Goal: Transaction & Acquisition: Purchase product/service

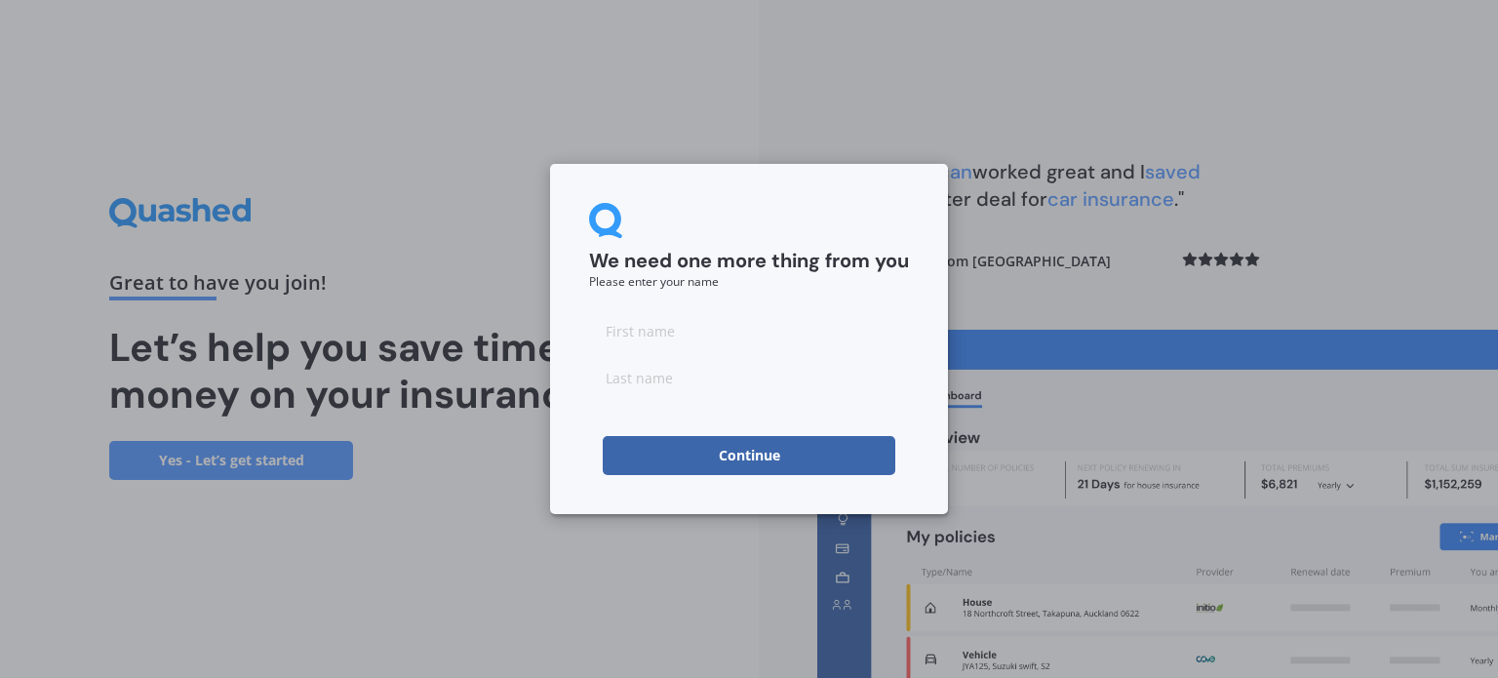
click at [745, 335] on input at bounding box center [749, 330] width 320 height 39
type input "Kirsten"
type input "Lusby"
click at [643, 452] on button "Continue" at bounding box center [749, 455] width 293 height 39
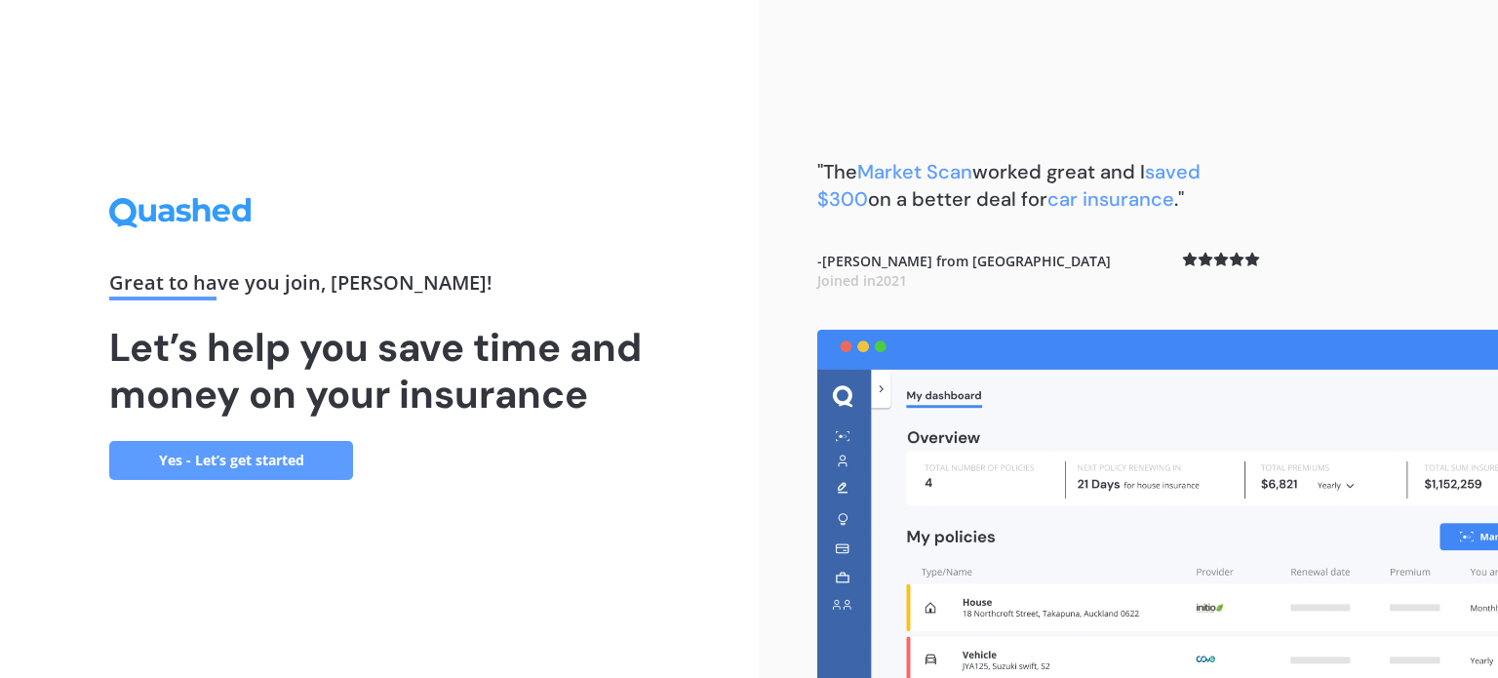
click at [247, 463] on link "Yes - Let’s get started" at bounding box center [231, 460] width 244 height 39
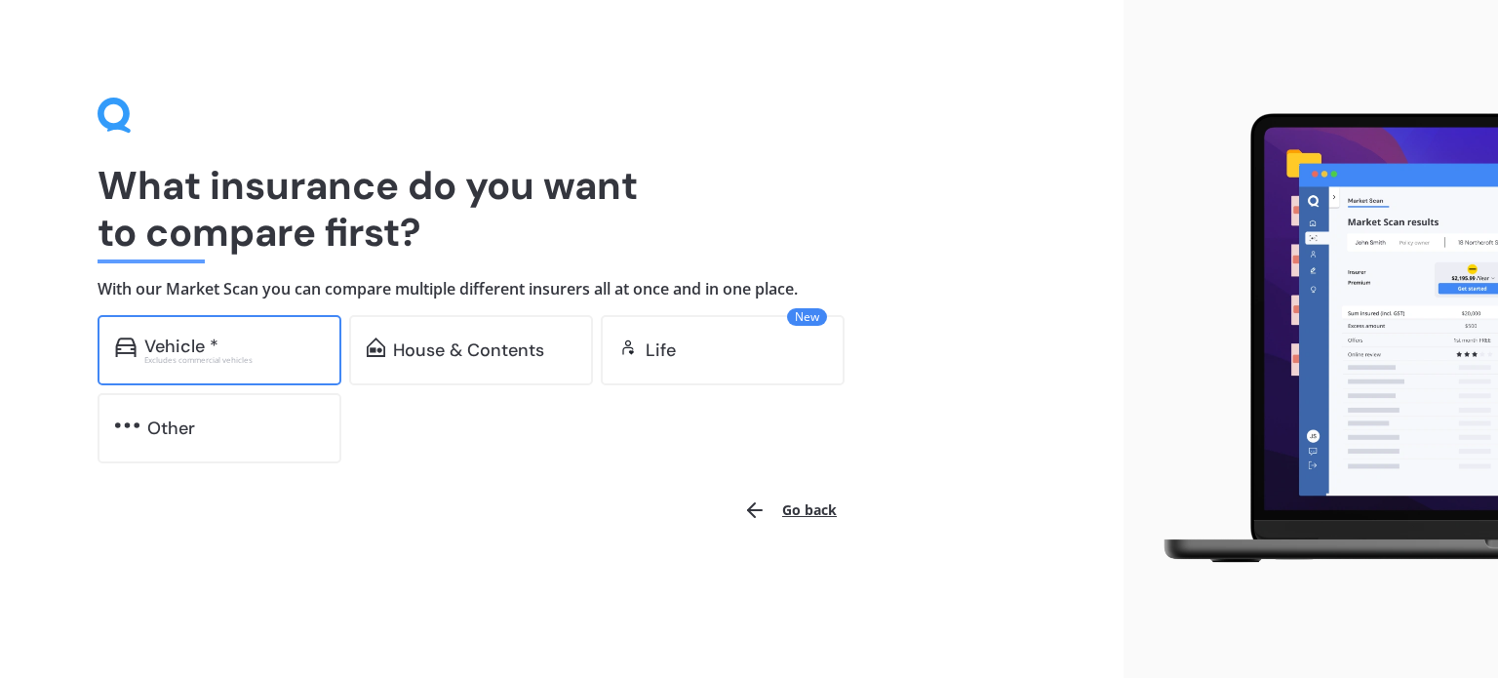
click at [246, 344] on div "Vehicle *" at bounding box center [233, 347] width 179 height 20
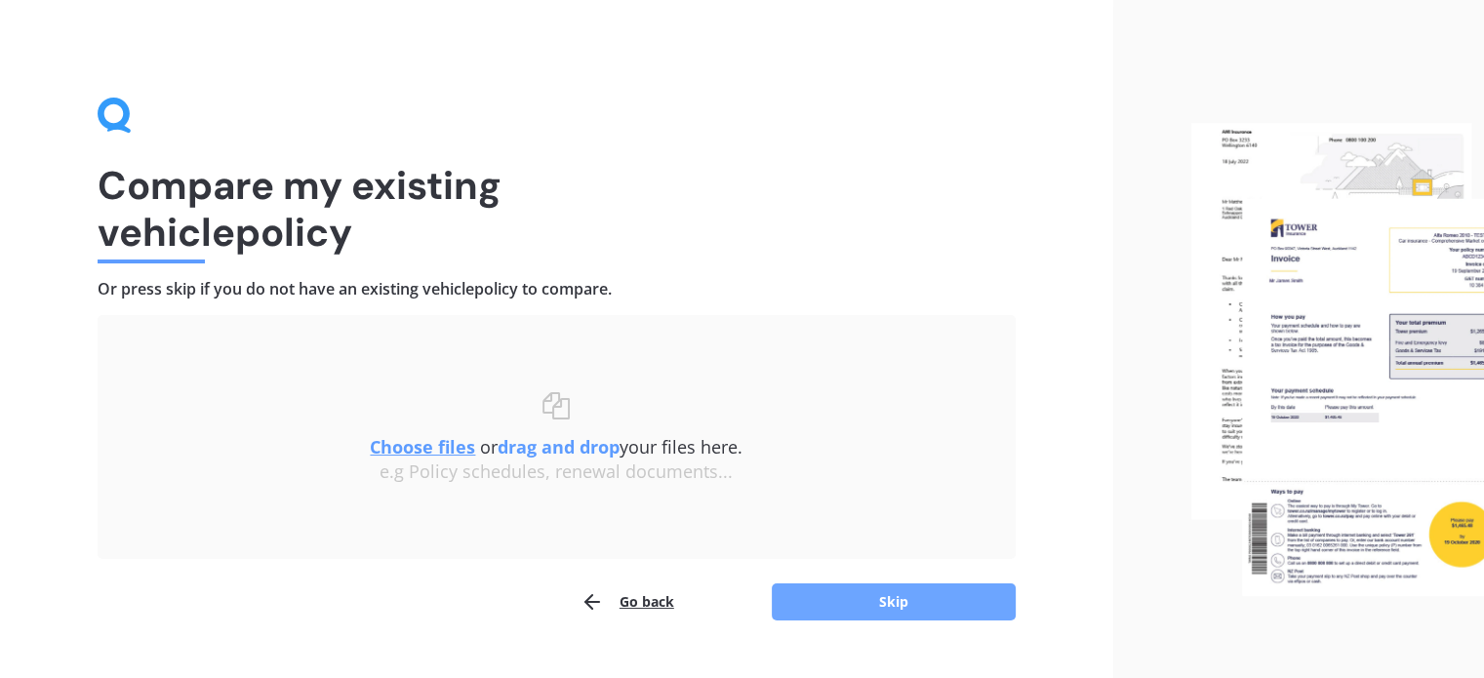
click at [987, 598] on button "Skip" at bounding box center [894, 601] width 244 height 37
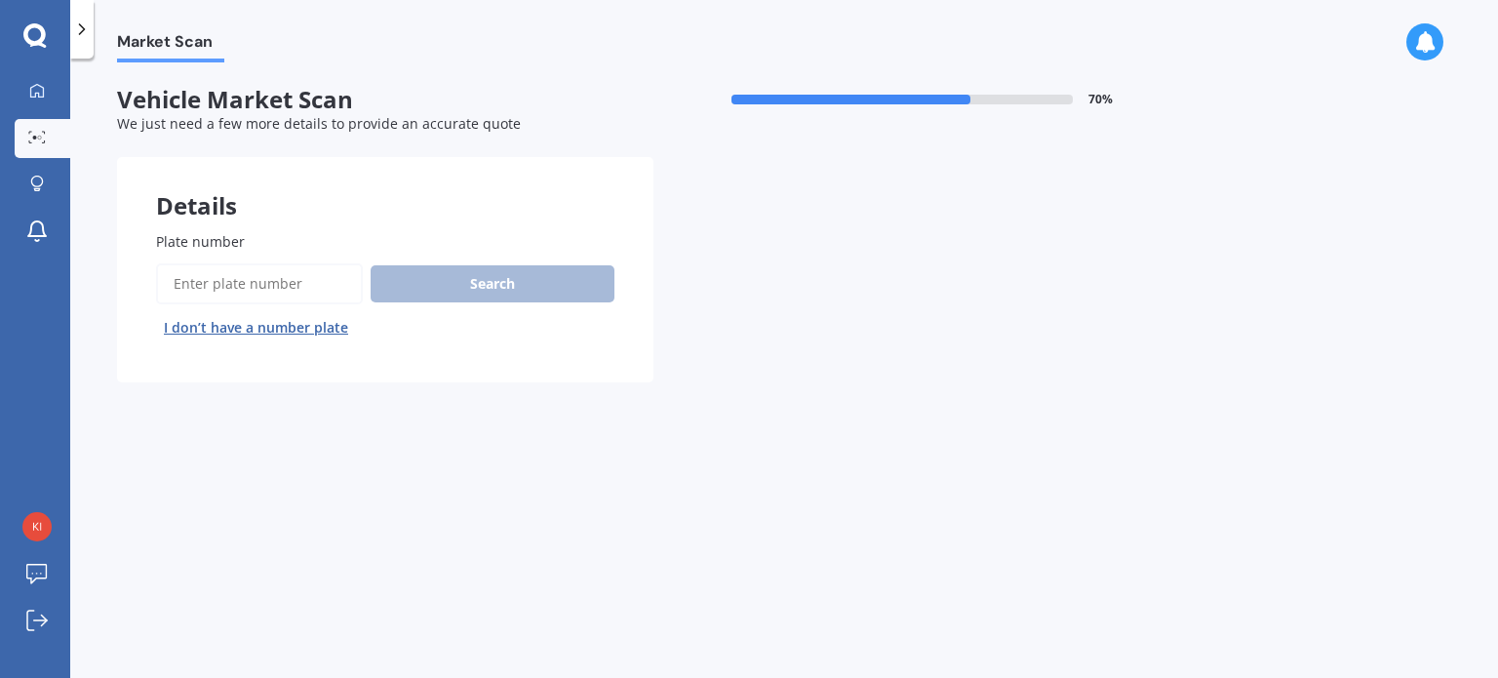
click at [289, 269] on input "Plate number" at bounding box center [259, 283] width 207 height 41
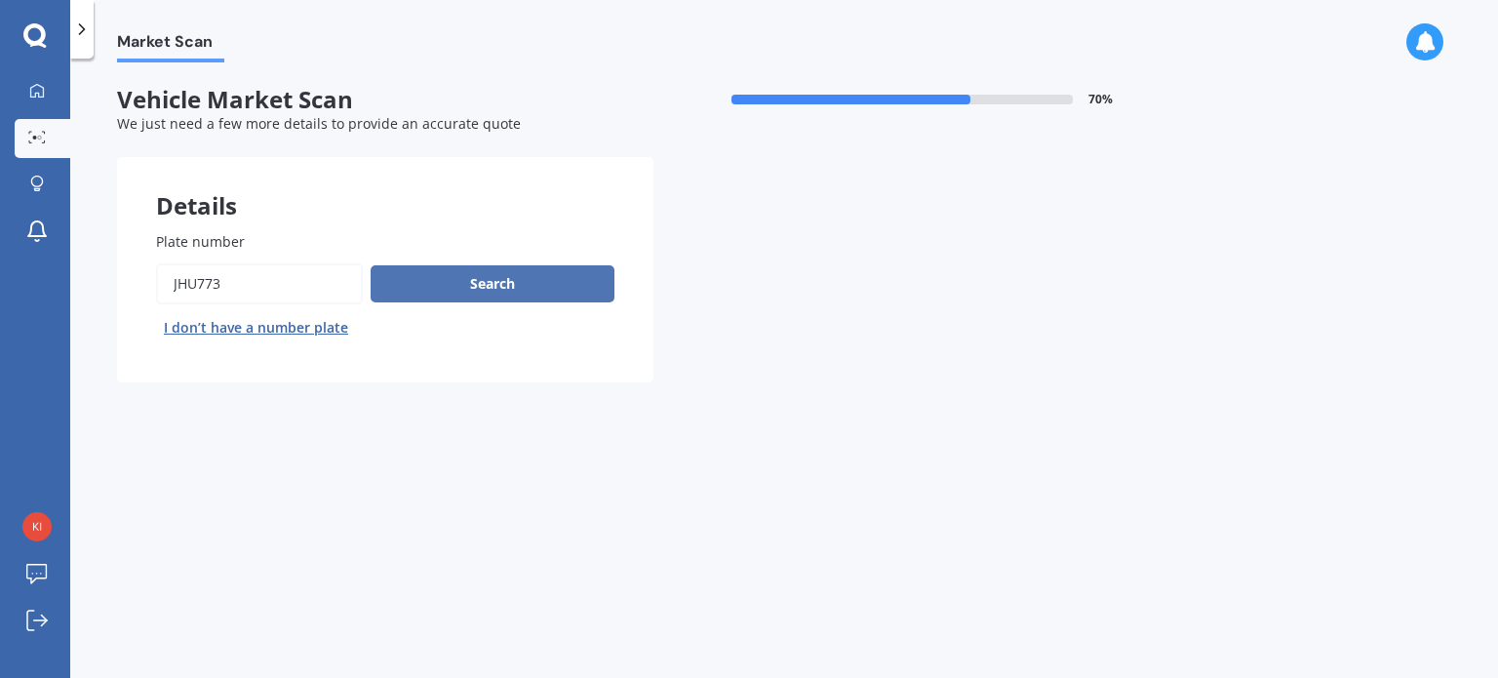
type input "JHU773"
click at [465, 297] on button "Search" at bounding box center [493, 283] width 244 height 37
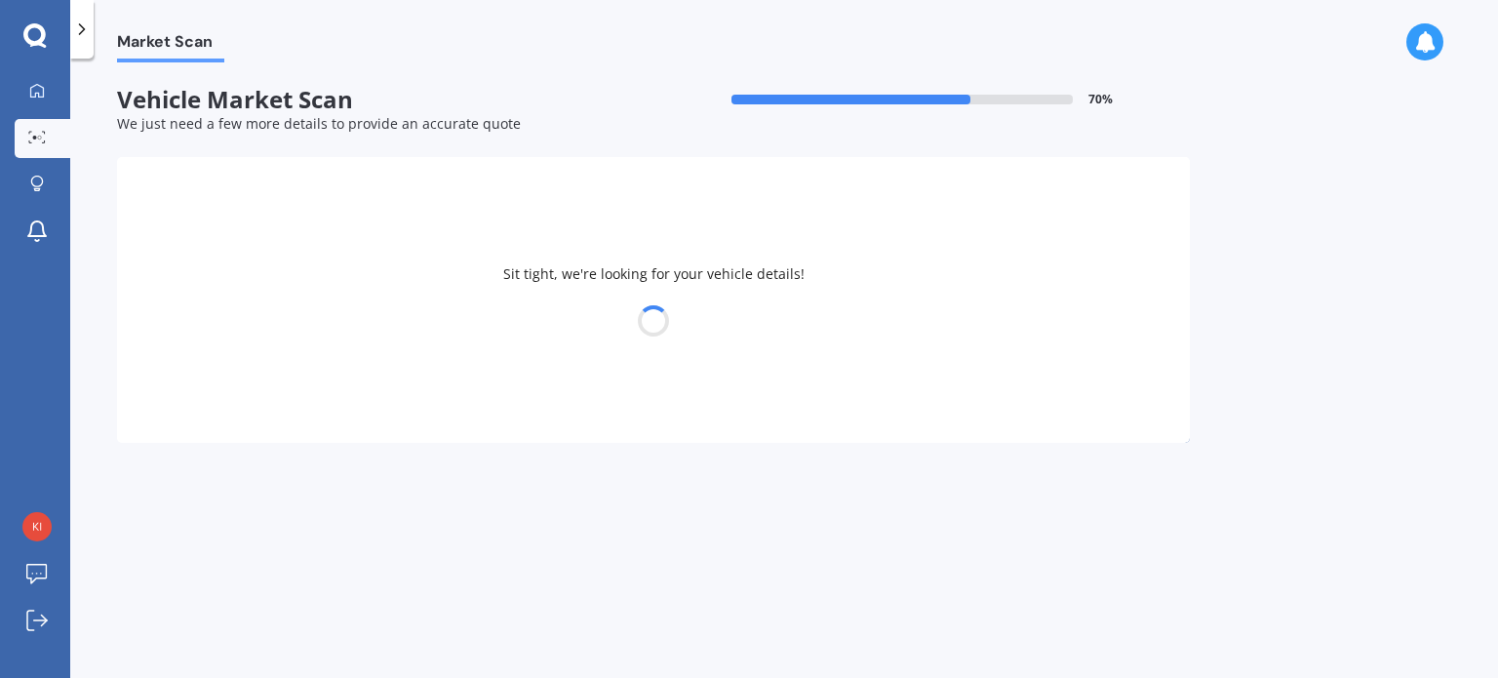
select select "NISSAN"
select select "TIIDA"
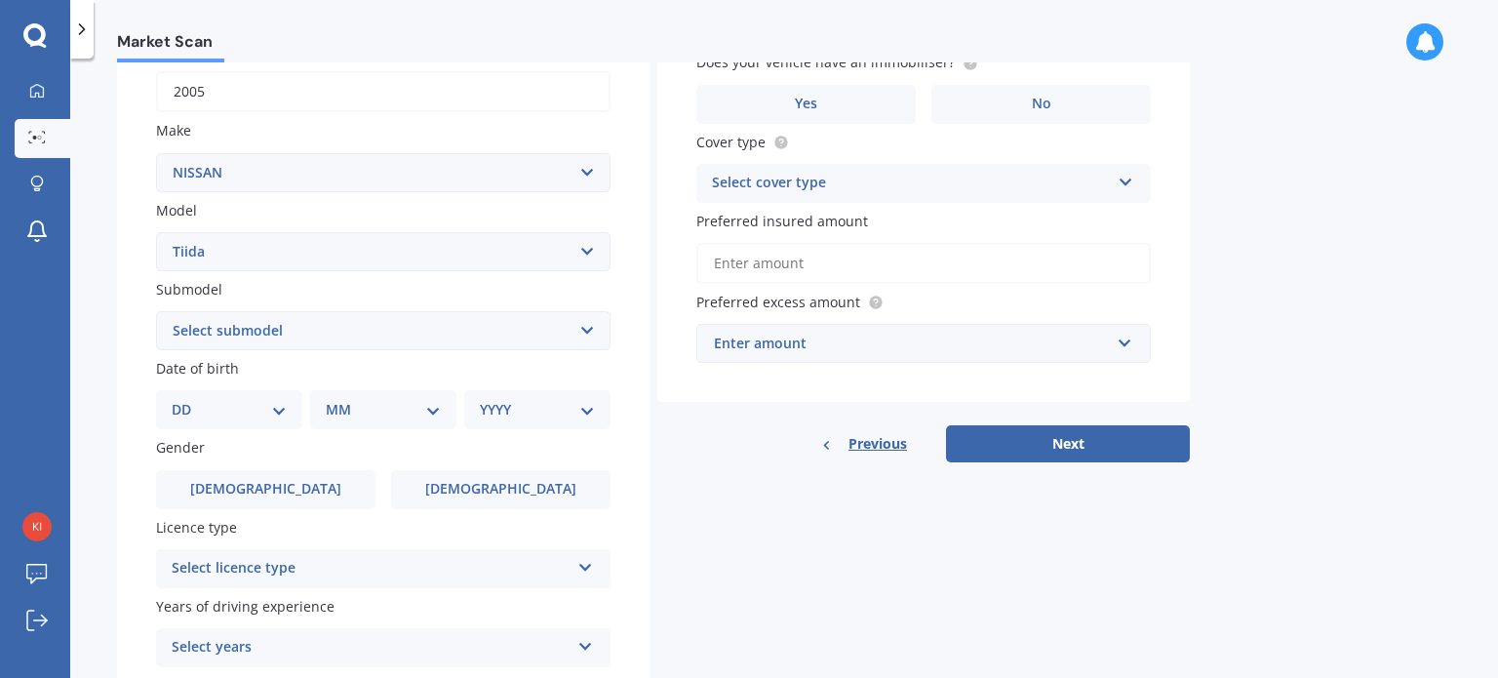
scroll to position [345, 0]
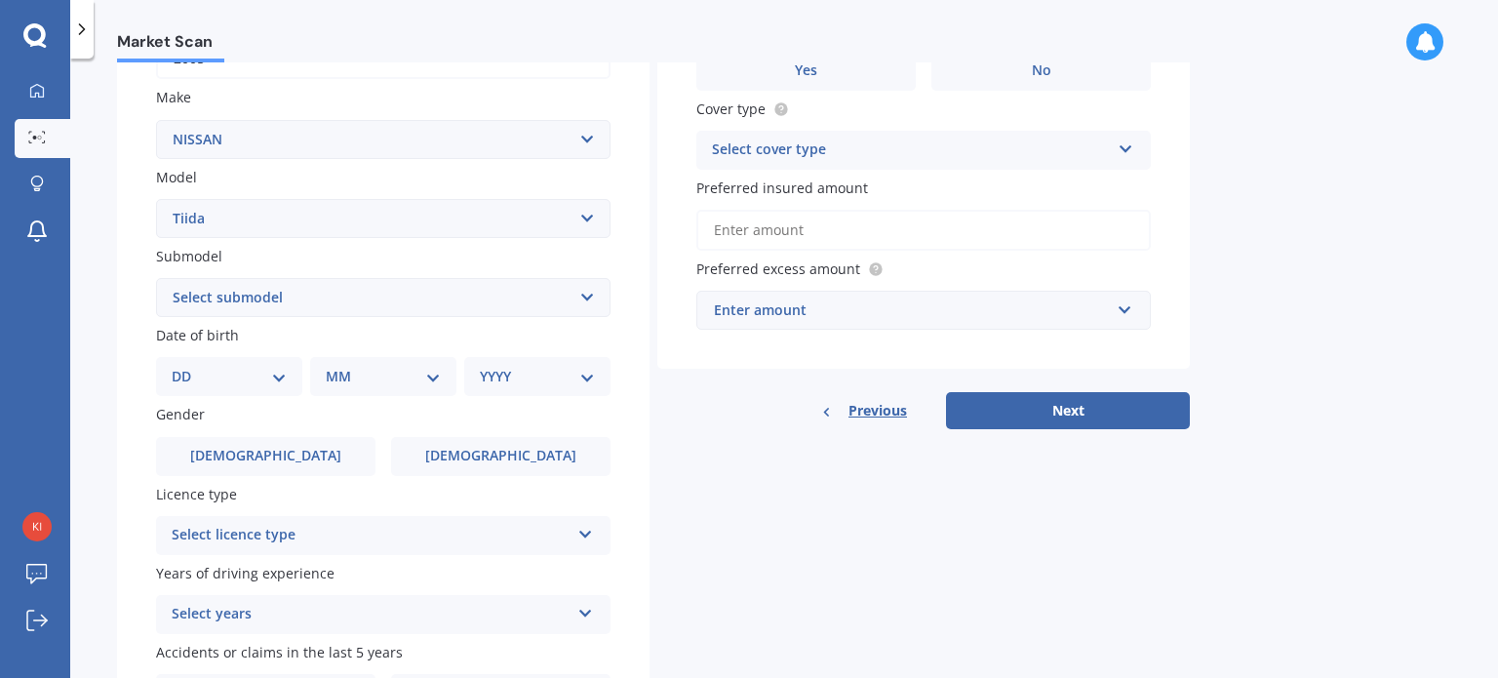
click at [211, 384] on select "DD 01 02 03 04 05 06 07 08 09 10 11 12 13 14 15 16 17 18 19 20 21 22 23 24 25 2…" at bounding box center [229, 376] width 115 height 21
select select "06"
click at [187, 366] on select "DD 01 02 03 04 05 06 07 08 09 10 11 12 13 14 15 16 17 18 19 20 21 22 23 24 25 2…" at bounding box center [229, 376] width 115 height 21
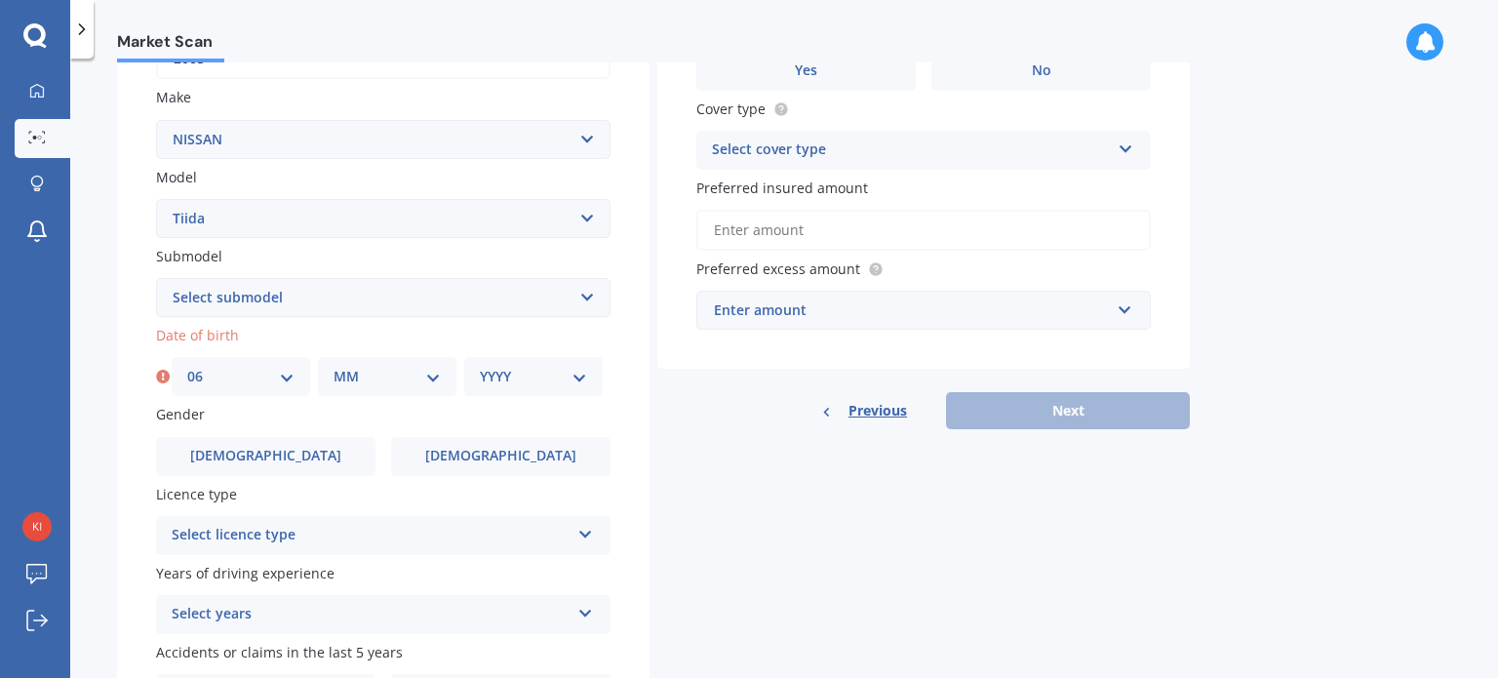
click at [397, 388] on div "MM 01 02 03 04 05 06 07 08 09 10 11 12" at bounding box center [387, 376] width 139 height 39
click at [430, 381] on select "MM 01 02 03 04 05 06 07 08 09 10 11 12" at bounding box center [387, 376] width 107 height 21
select select "11"
click at [334, 366] on select "MM 01 02 03 04 05 06 07 08 09 10 11 12" at bounding box center [387, 376] width 107 height 21
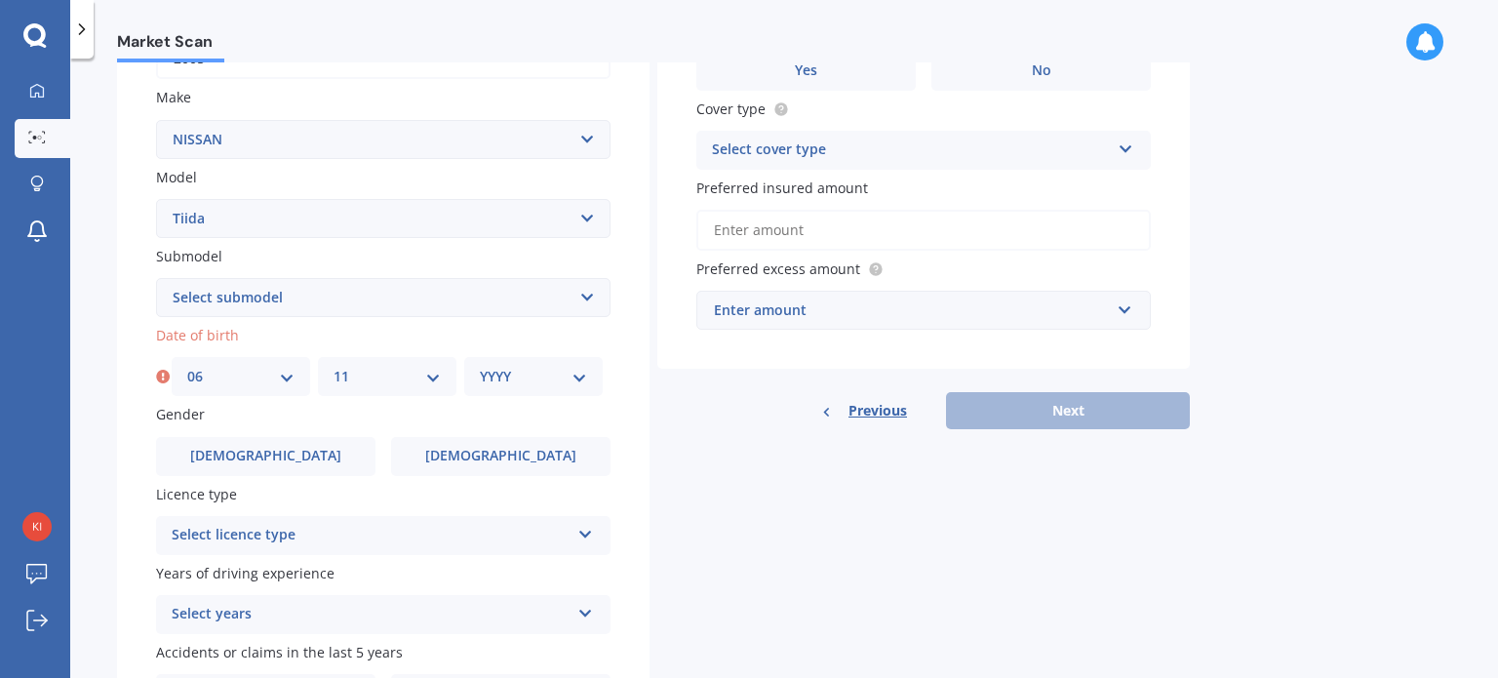
click at [586, 374] on select "YYYY 2025 2024 2023 2022 2021 2020 2019 2018 2017 2016 2015 2014 2013 2012 2011…" at bounding box center [533, 376] width 107 height 21
select select "1998"
click at [480, 366] on select "YYYY 2025 2024 2023 2022 2021 2020 2019 2018 2017 2016 2015 2014 2013 2012 2011…" at bounding box center [533, 376] width 107 height 21
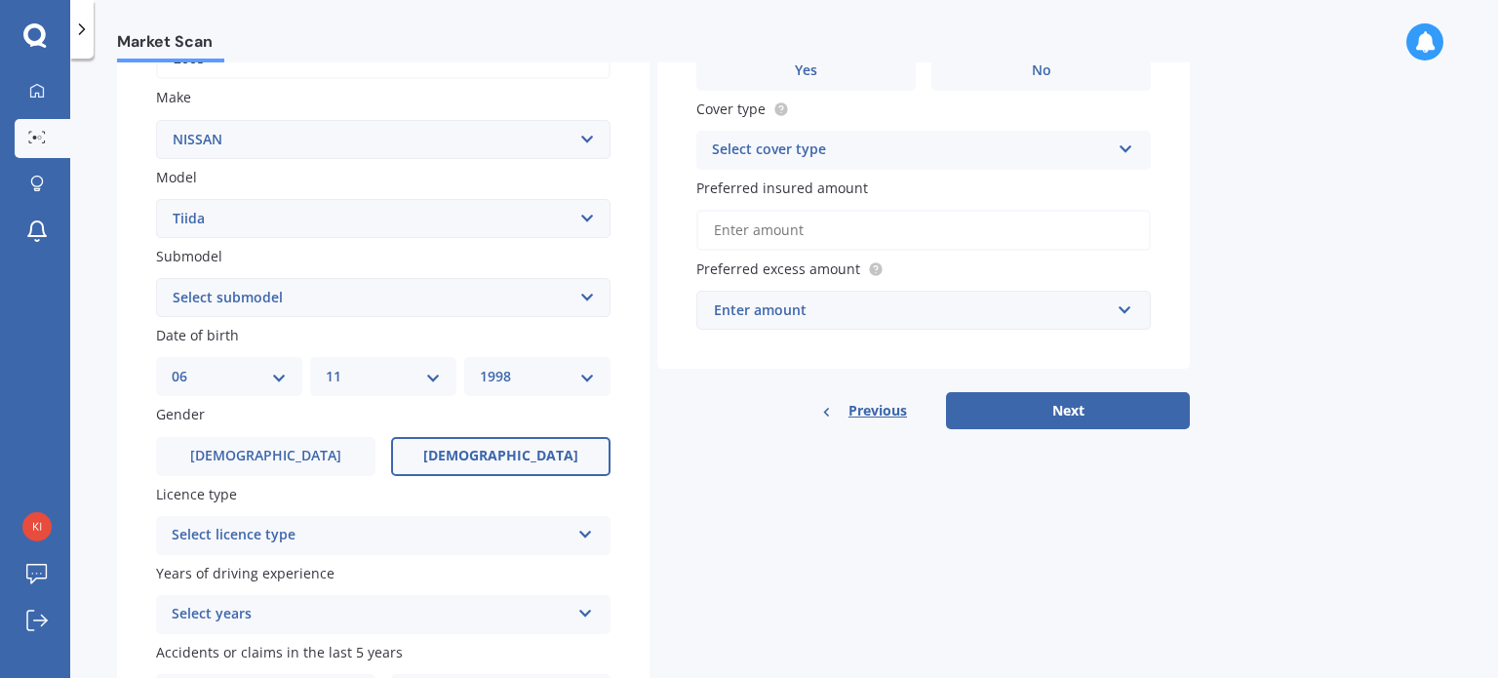
click at [463, 454] on label "Female" at bounding box center [500, 456] width 219 height 39
click at [0, 0] on input "Female" at bounding box center [0, 0] width 0 height 0
click at [359, 537] on div "Select licence type" at bounding box center [371, 535] width 398 height 23
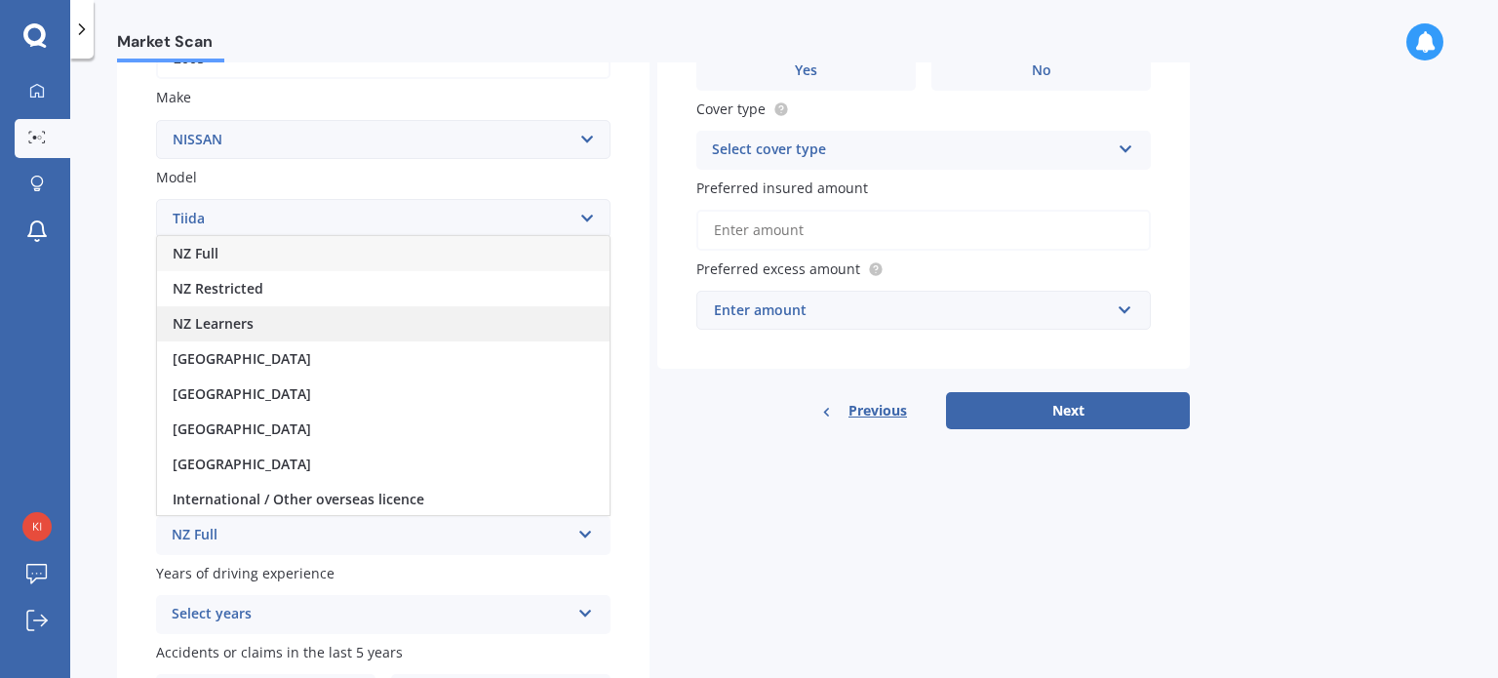
click at [384, 325] on div "NZ Learners" at bounding box center [383, 323] width 453 height 35
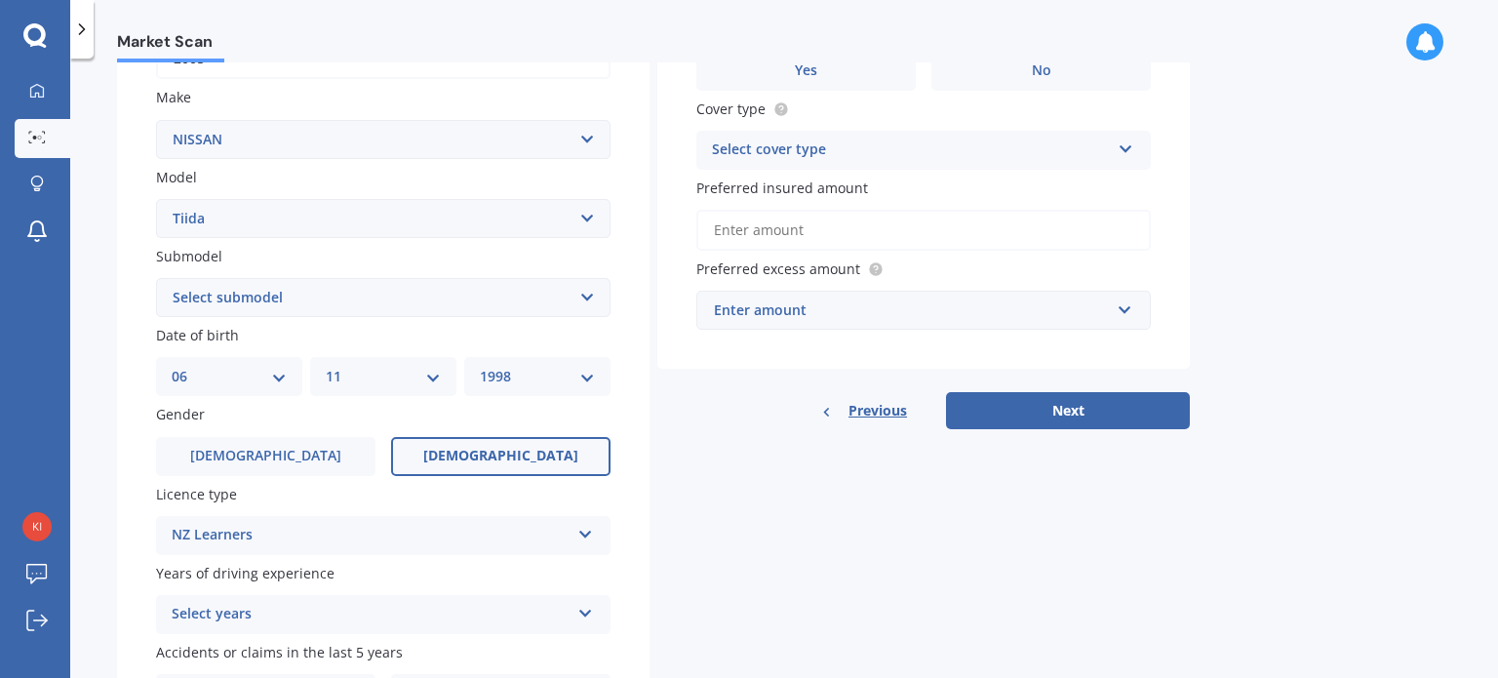
click at [336, 612] on div "Select years" at bounding box center [371, 614] width 398 height 23
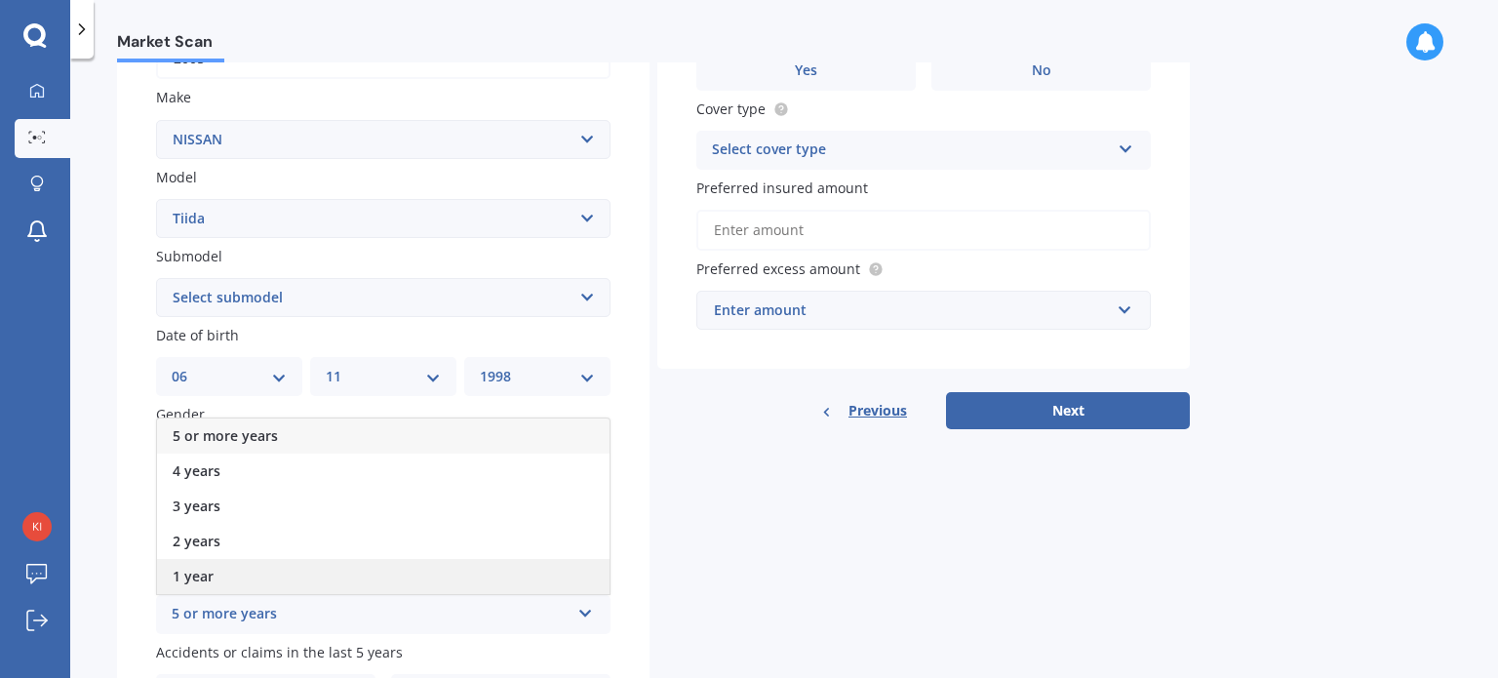
click at [331, 588] on div "1 year" at bounding box center [383, 576] width 453 height 35
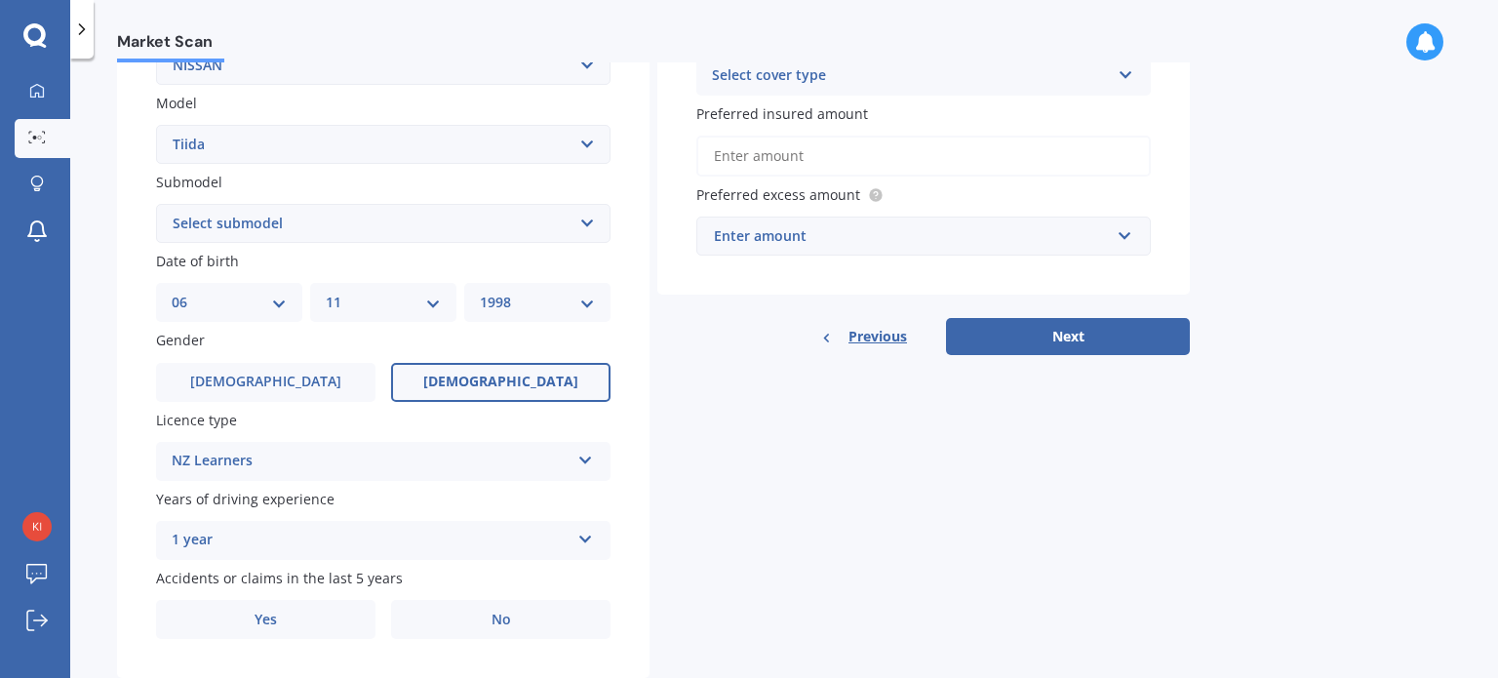
scroll to position [470, 0]
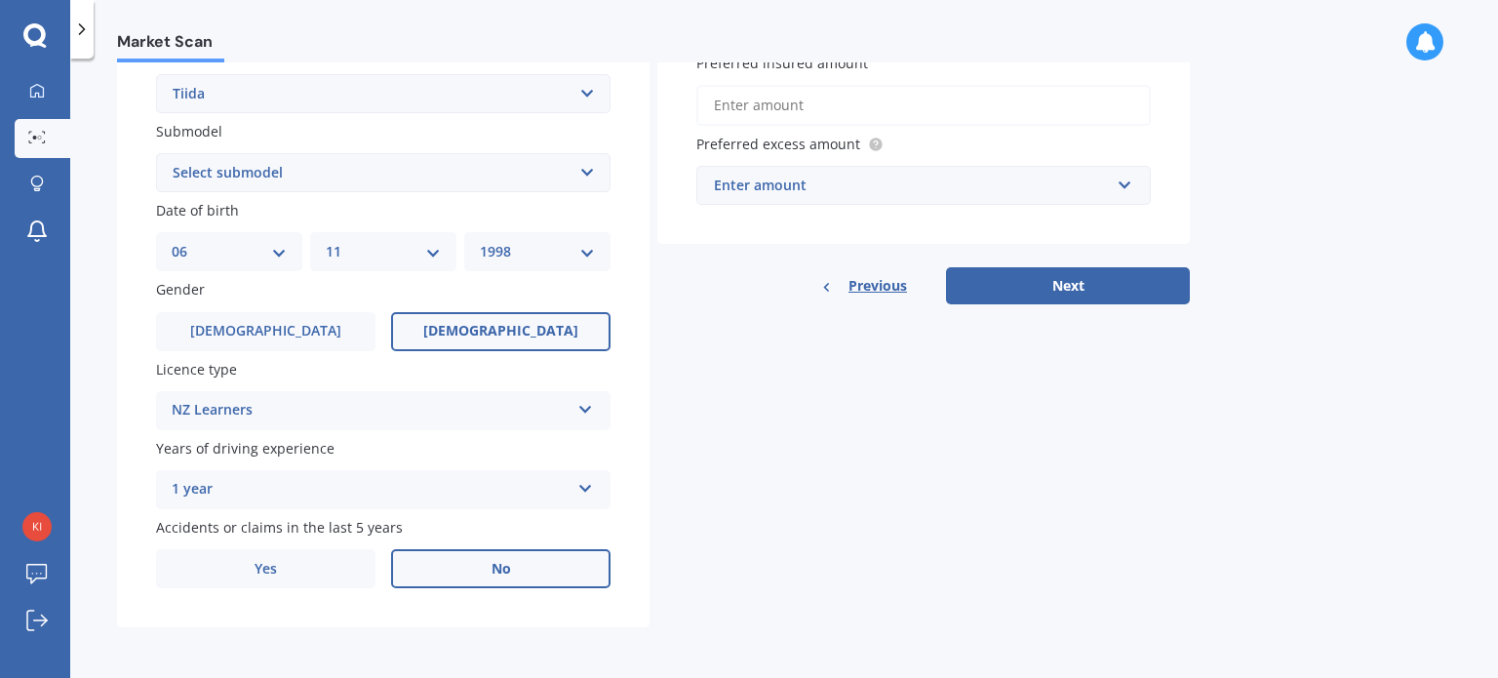
click at [546, 569] on label "No" at bounding box center [500, 568] width 219 height 39
click at [0, 0] on input "No" at bounding box center [0, 0] width 0 height 0
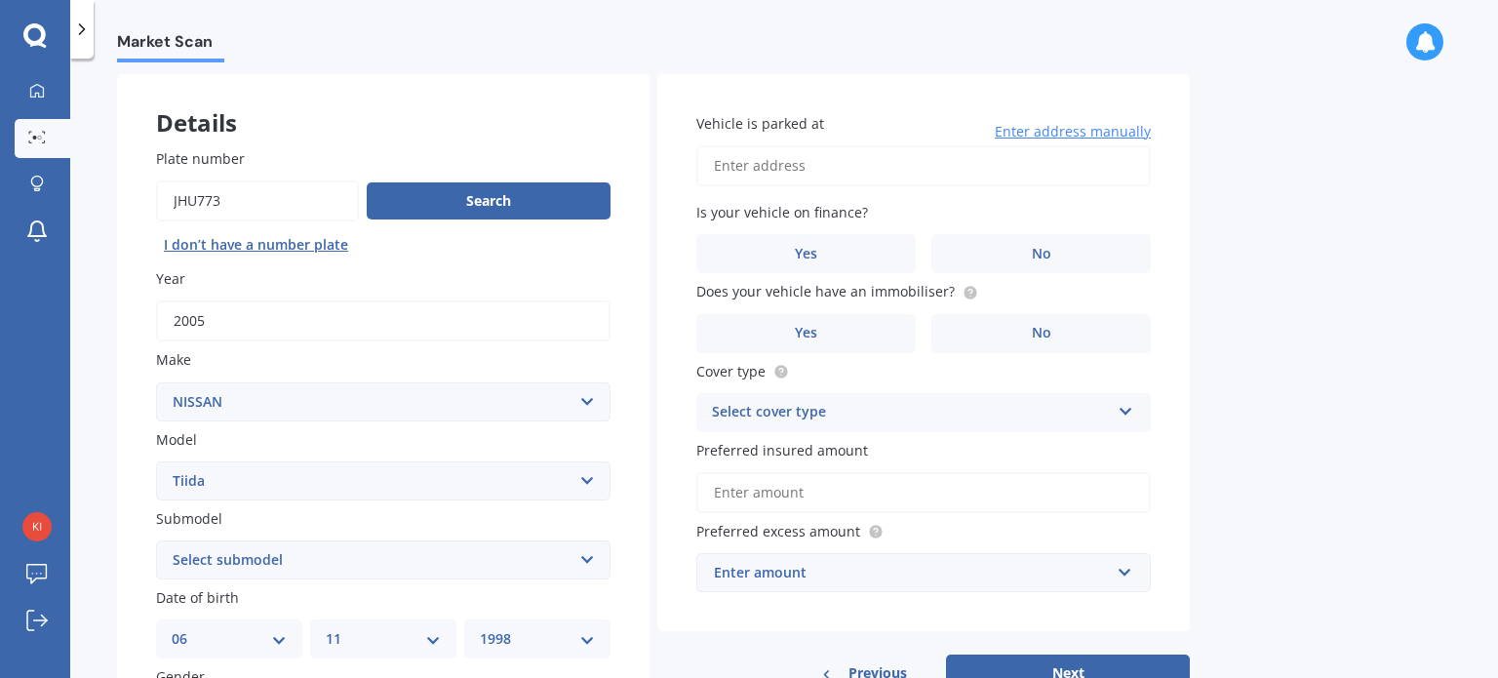
scroll to position [51, 0]
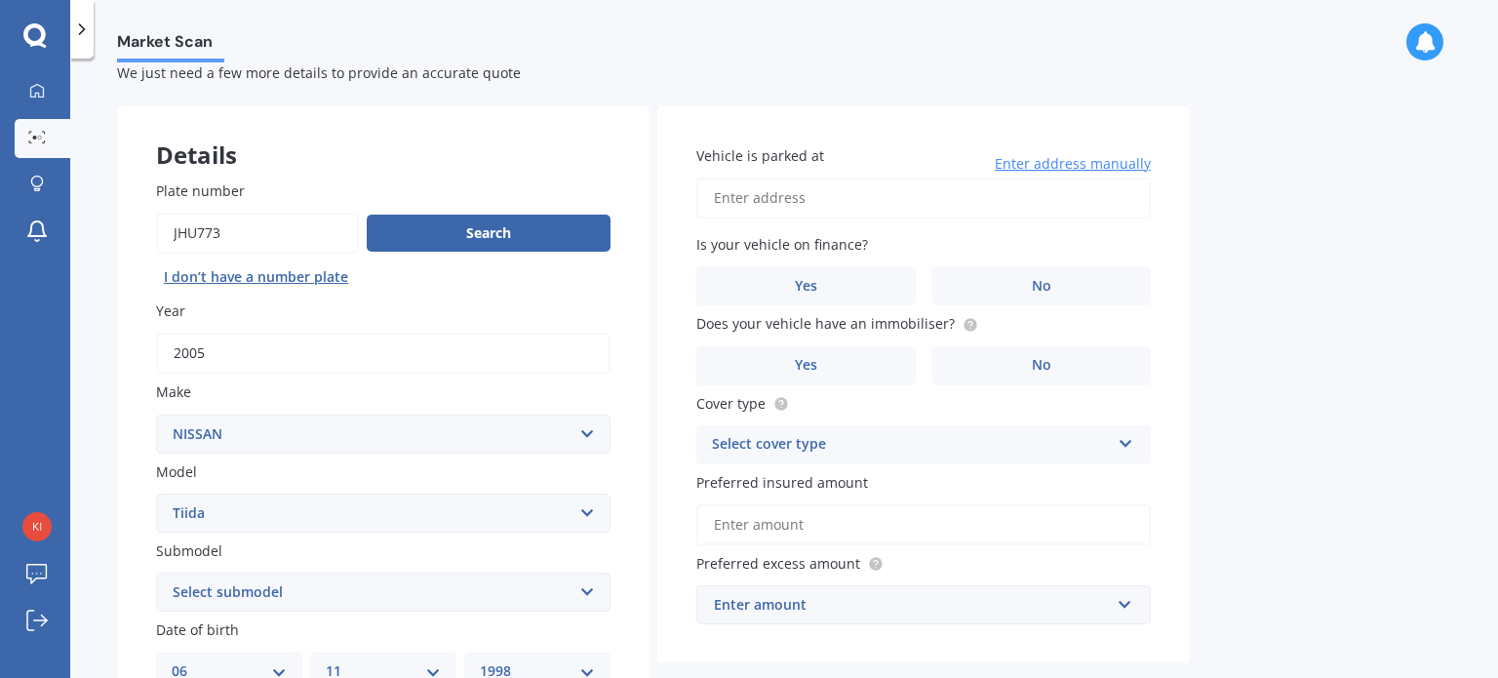
click at [920, 206] on input "Vehicle is parked at" at bounding box center [923, 198] width 455 height 41
type input "657 Remuera Road, Remuera, Auckland 1050"
click at [989, 286] on label "No" at bounding box center [1041, 285] width 219 height 39
click at [0, 0] on input "No" at bounding box center [0, 0] width 0 height 0
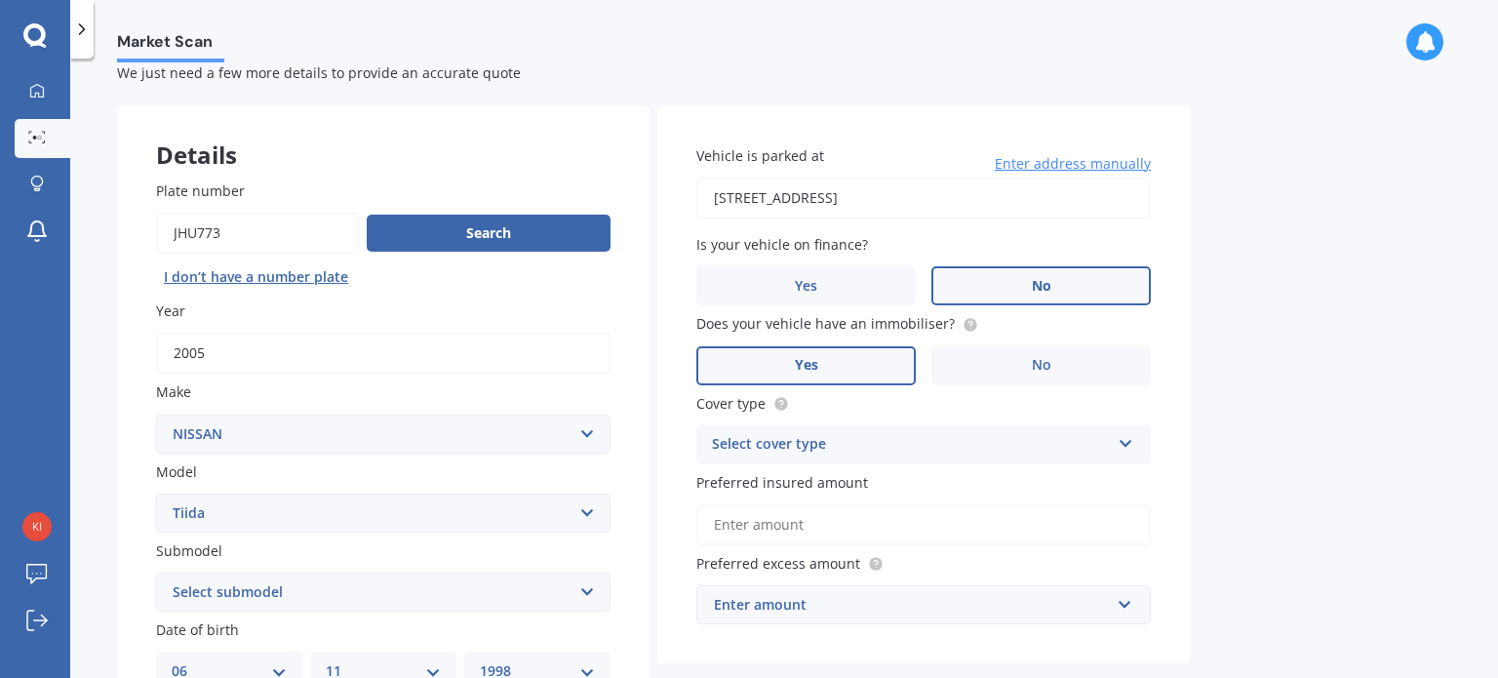
click at [785, 352] on label "Yes" at bounding box center [805, 365] width 219 height 39
click at [0, 0] on input "Yes" at bounding box center [0, 0] width 0 height 0
click at [806, 457] on div "Select cover type Comprehensive Third Party, Fire & Theft Third Party" at bounding box center [923, 444] width 455 height 39
click at [804, 480] on span "Comprehensive" at bounding box center [764, 482] width 103 height 19
click at [802, 523] on input "Preferred insured amount" at bounding box center [923, 524] width 455 height 41
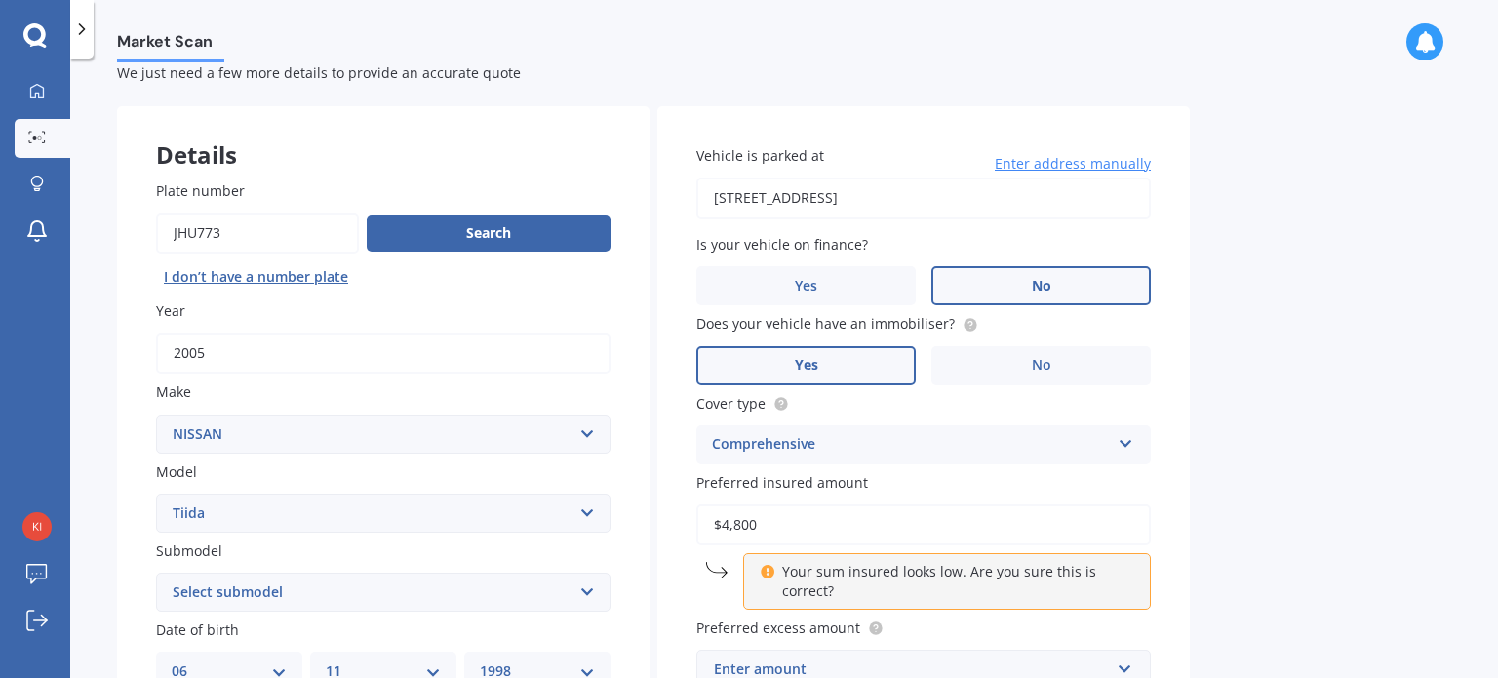
type input "$4,800"
click at [1284, 480] on div "Market Scan Vehicle Market Scan 70 % We just need a few more details to provide…" at bounding box center [784, 371] width 1428 height 619
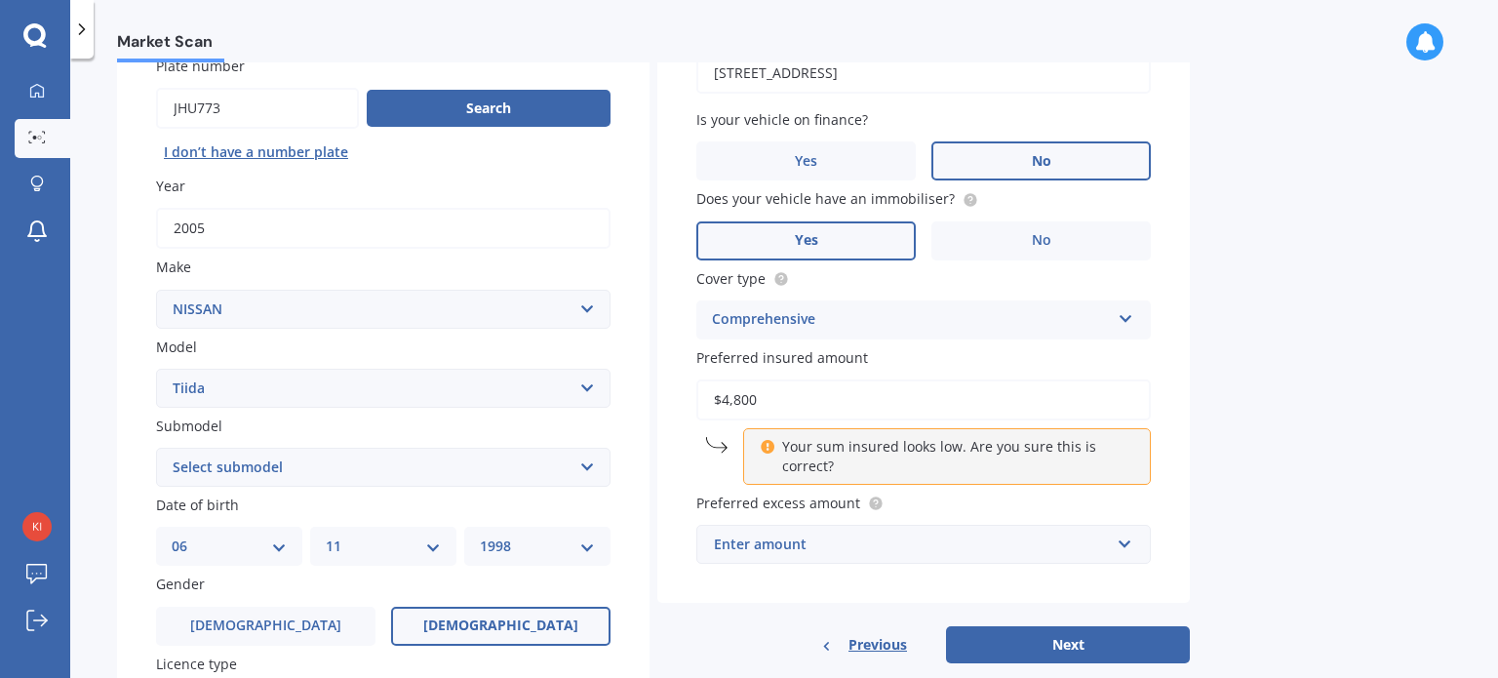
scroll to position [182, 0]
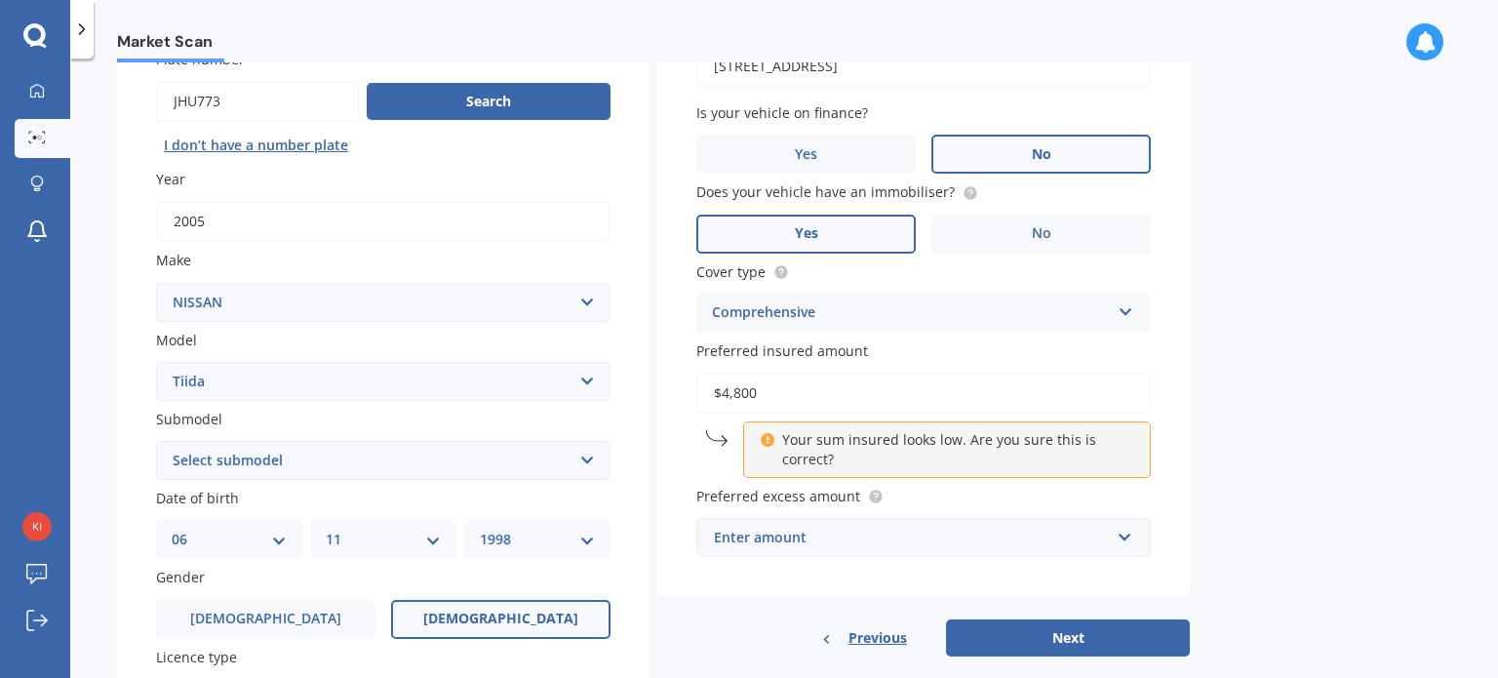
click at [1063, 531] on div "Enter amount" at bounding box center [912, 537] width 396 height 21
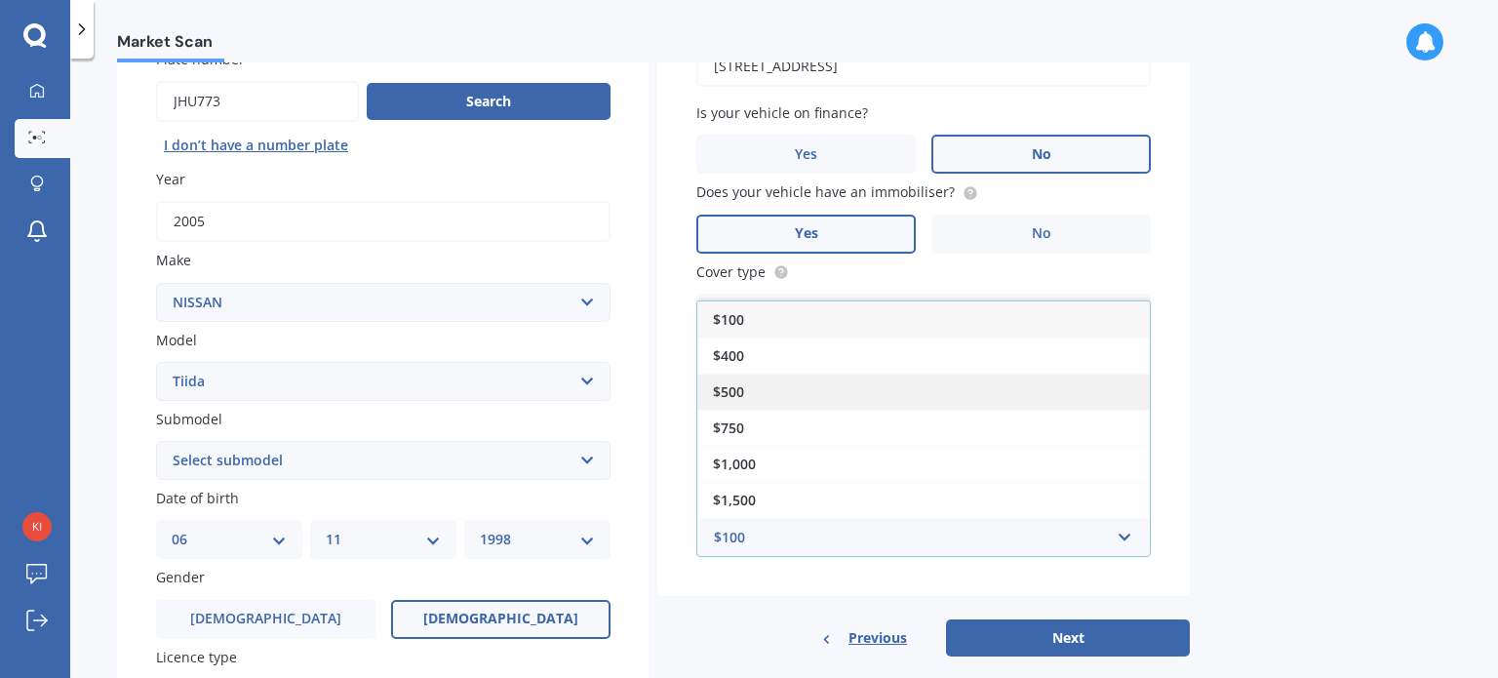
click at [847, 396] on div "$500" at bounding box center [923, 392] width 453 height 36
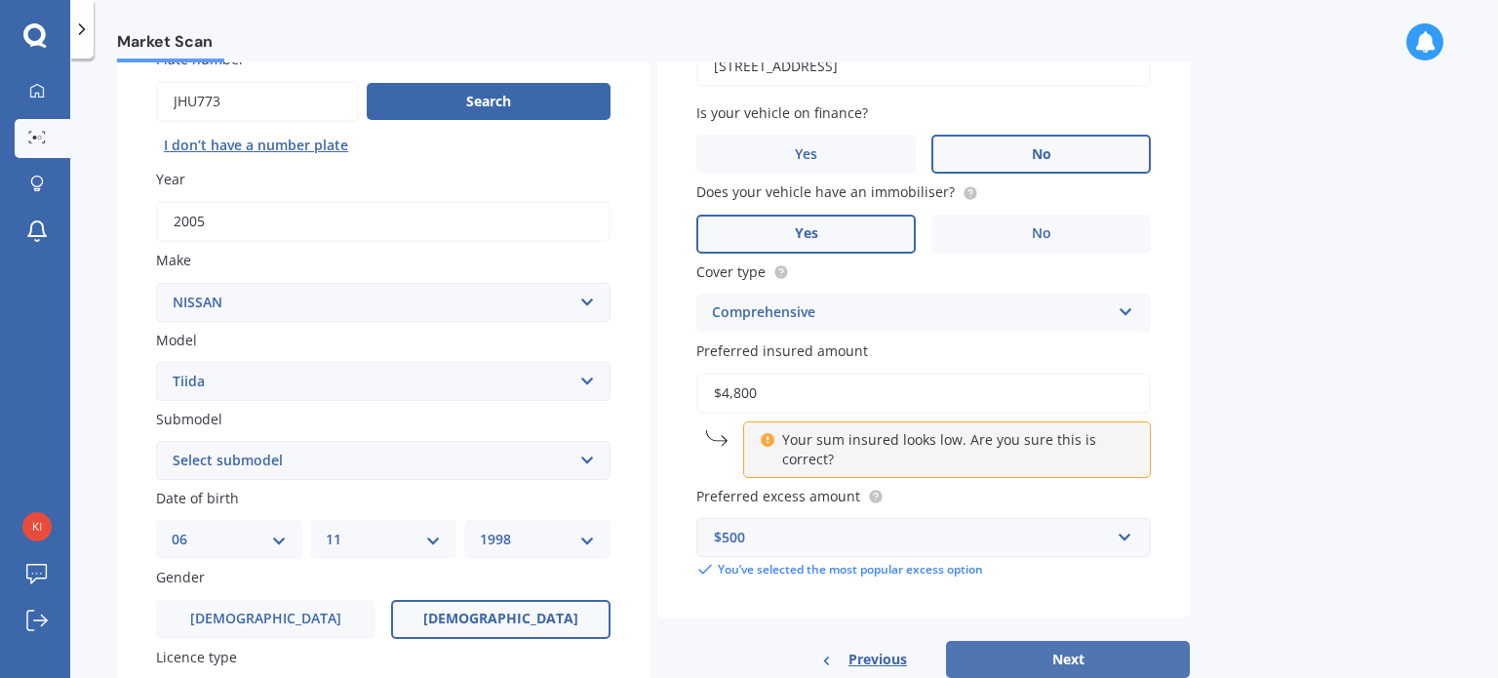
click at [1036, 645] on button "Next" at bounding box center [1068, 659] width 244 height 37
click at [201, 475] on select "Select submodel (All)" at bounding box center [383, 460] width 455 height 39
select select "(ALL)"
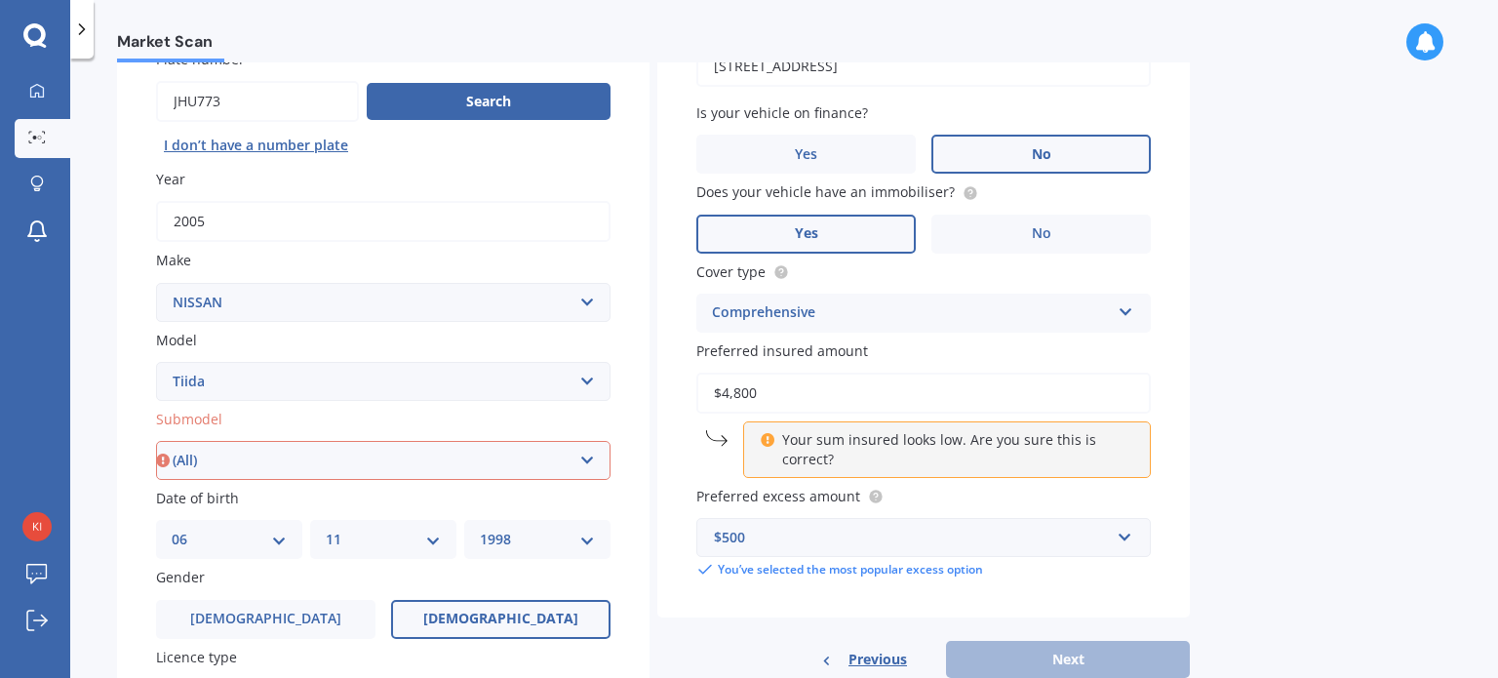
click at [156, 441] on select "Select submodel (All)" at bounding box center [383, 460] width 455 height 39
click at [1052, 665] on button "Next" at bounding box center [1068, 659] width 244 height 37
select select "06"
select select "11"
select select "1998"
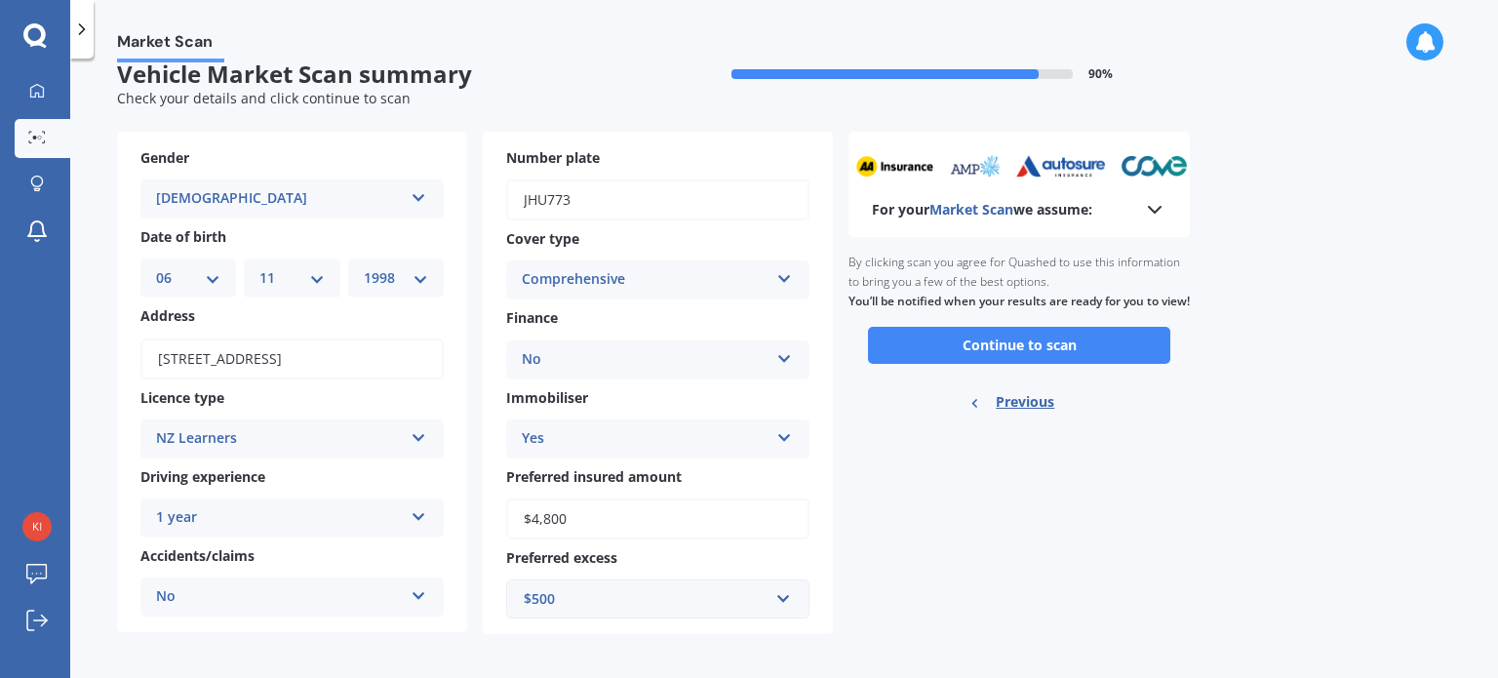
scroll to position [31, 0]
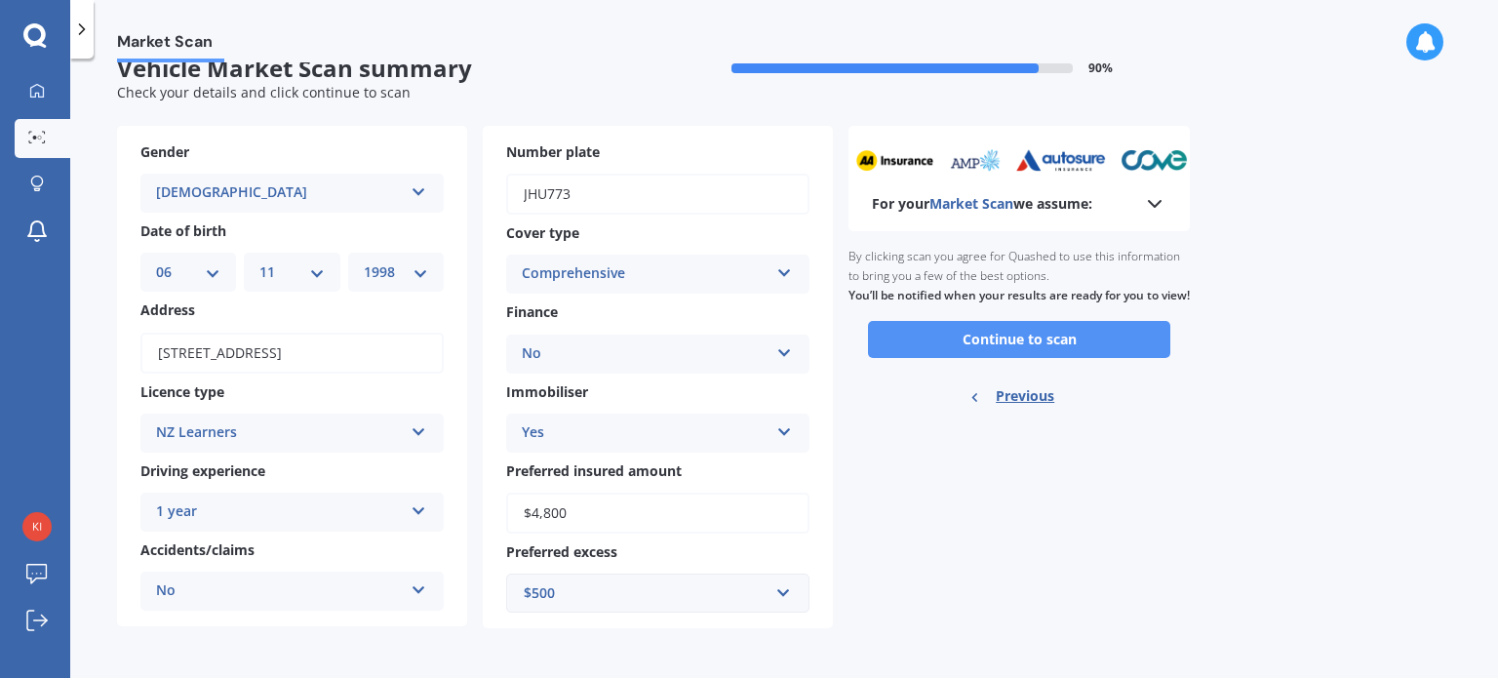
click at [987, 358] on button "Continue to scan" at bounding box center [1019, 339] width 302 height 37
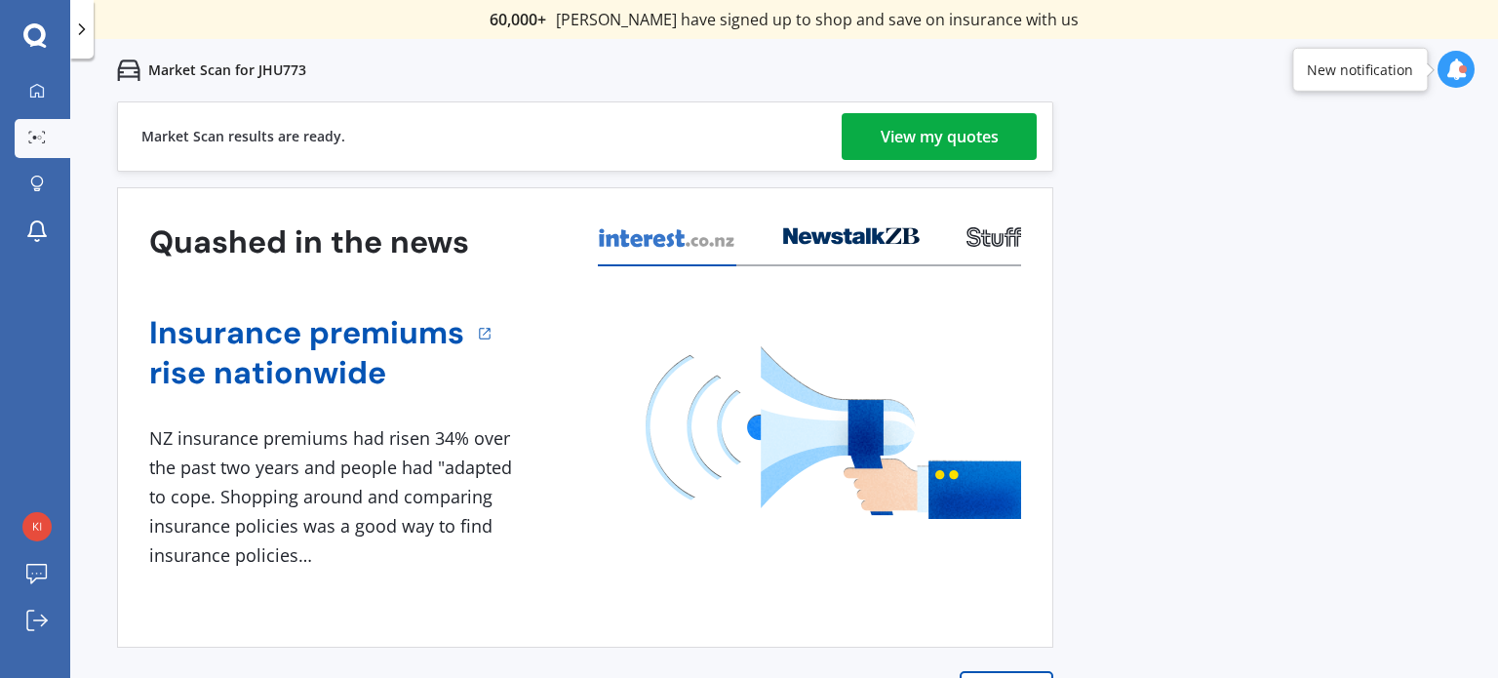
click at [904, 151] on div "View my quotes" at bounding box center [940, 136] width 118 height 47
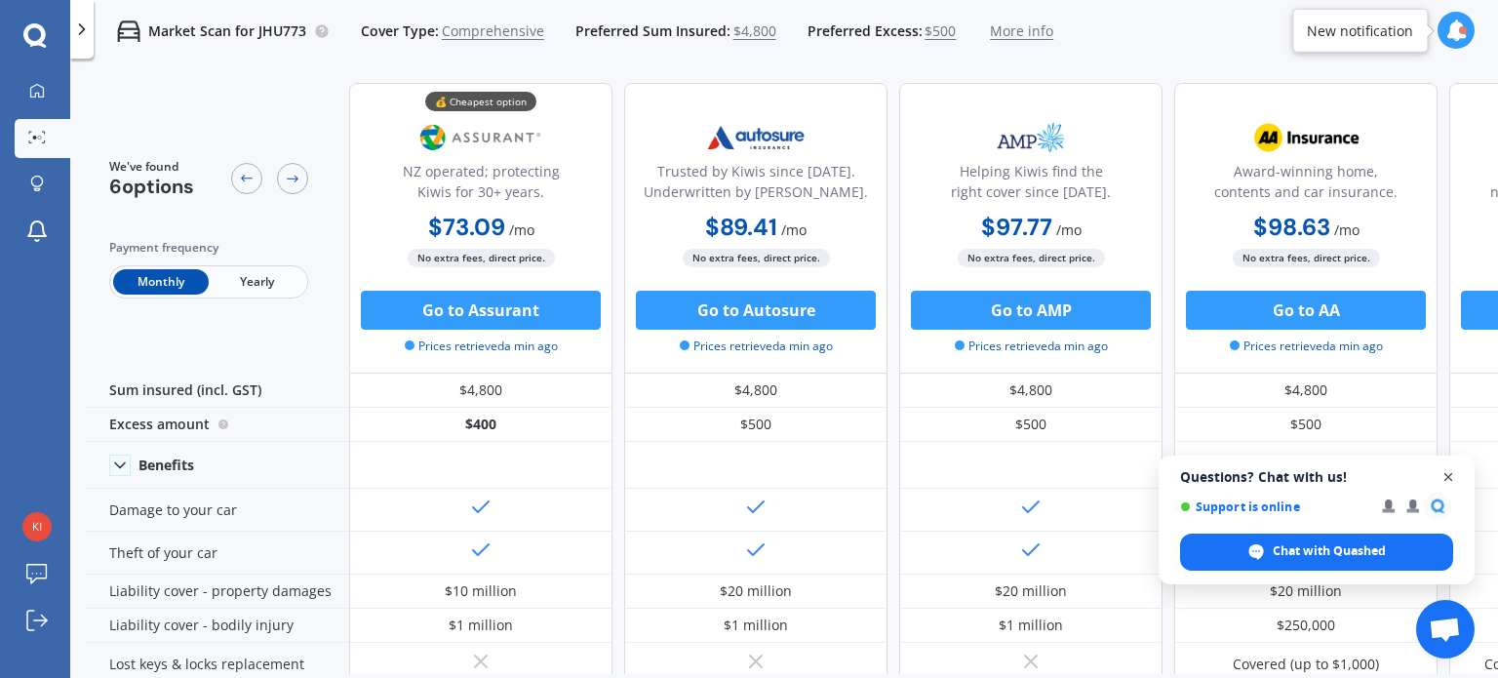
click at [1447, 475] on span "Close chat" at bounding box center [1449, 477] width 24 height 24
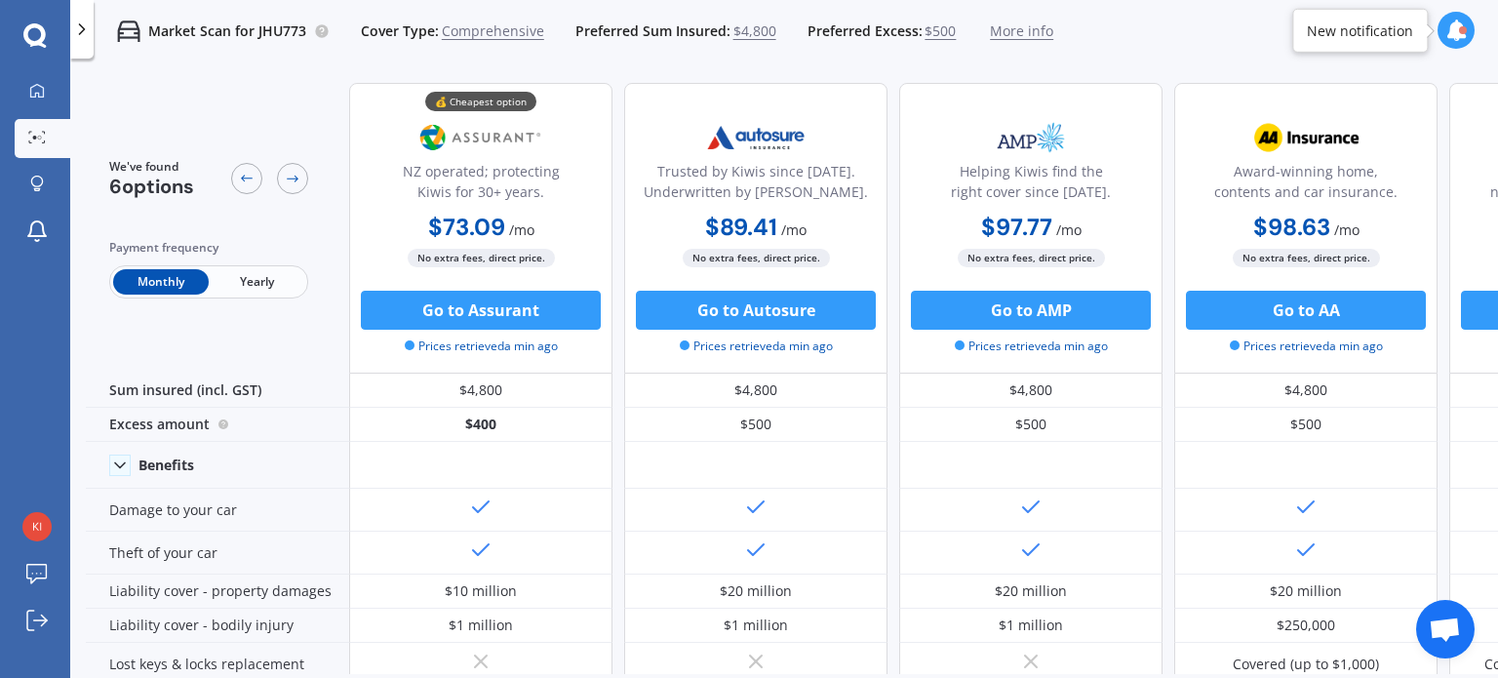
click at [235, 280] on span "Yearly" at bounding box center [257, 281] width 96 height 25
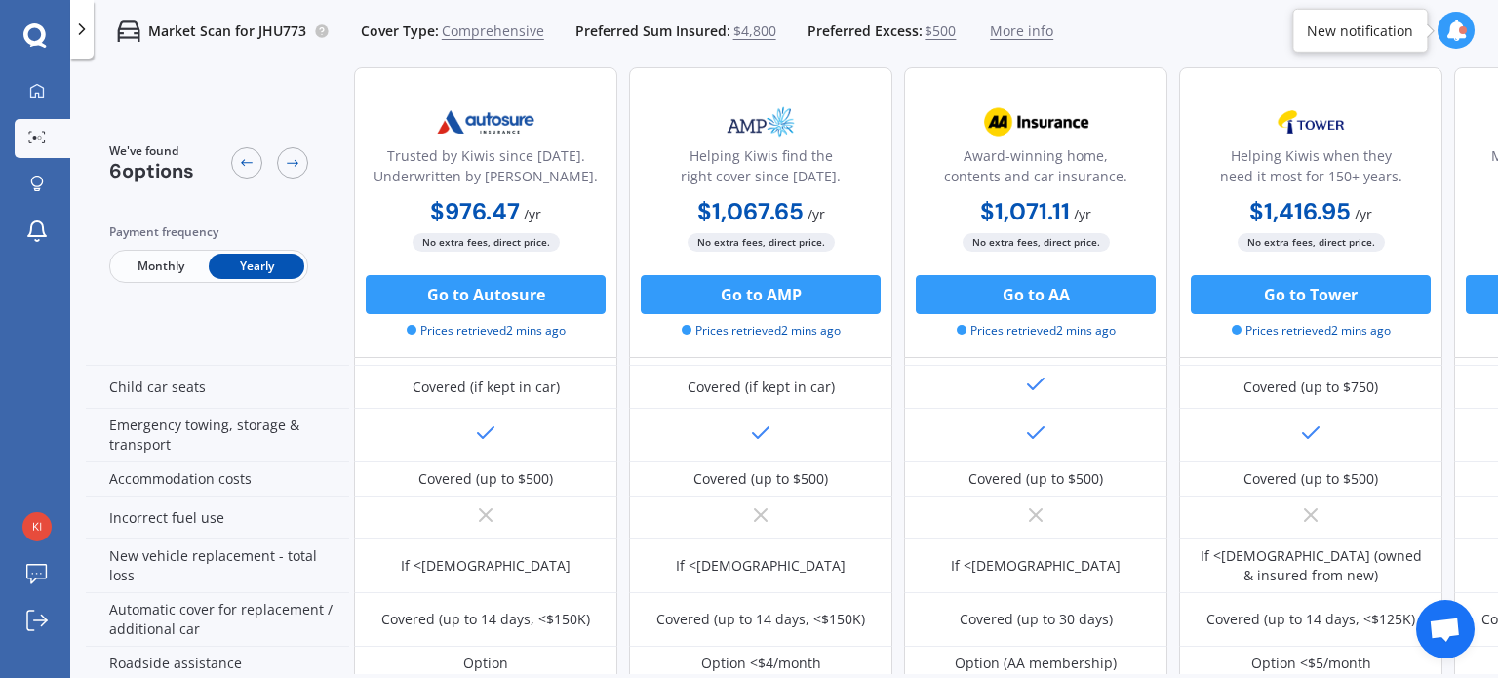
scroll to position [402, 270]
